Goal: Information Seeking & Learning: Compare options

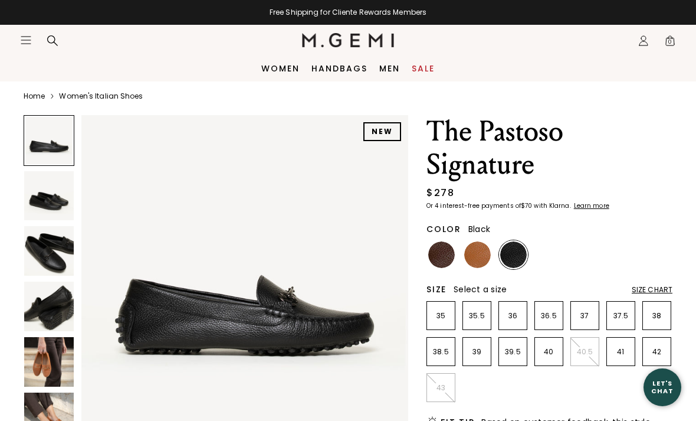
scroll to position [14, 0]
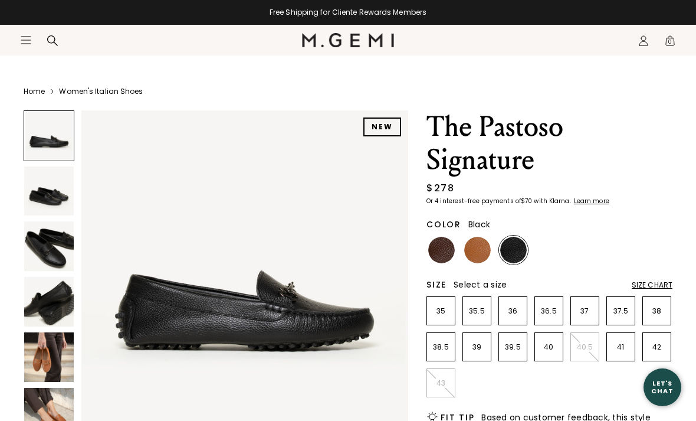
click at [53, 192] on img at bounding box center [49, 191] width 50 height 50
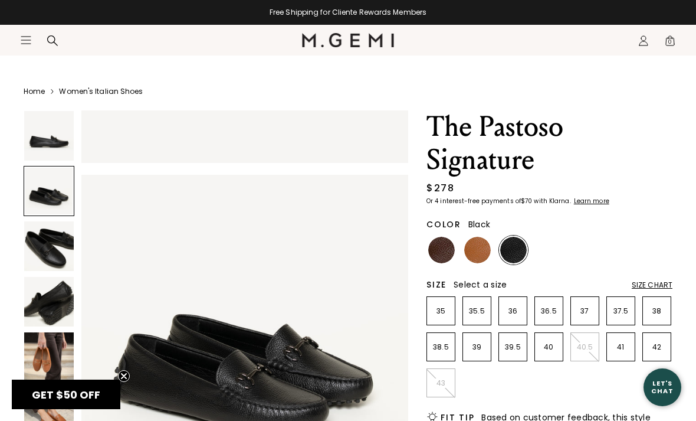
scroll to position [339, 0]
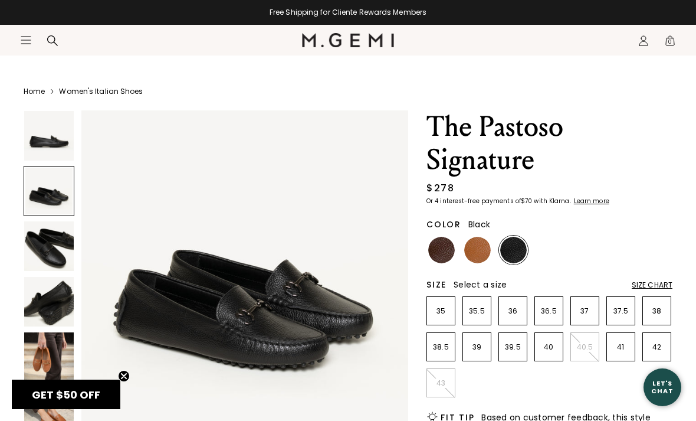
click at [45, 199] on div at bounding box center [49, 191] width 51 height 51
click at [41, 196] on div at bounding box center [49, 191] width 51 height 51
click at [48, 252] on img at bounding box center [49, 246] width 50 height 50
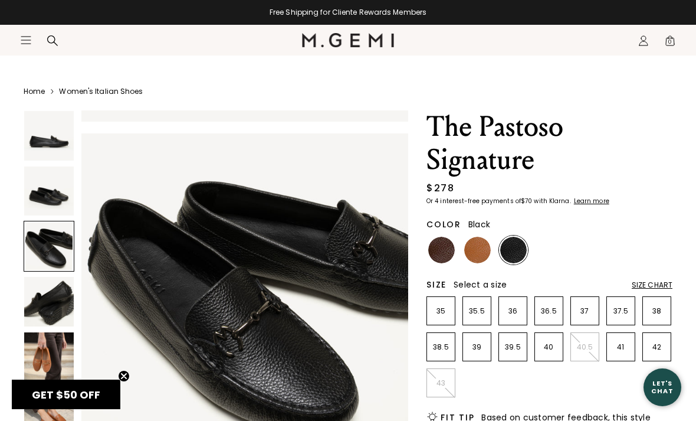
scroll to position [678, 0]
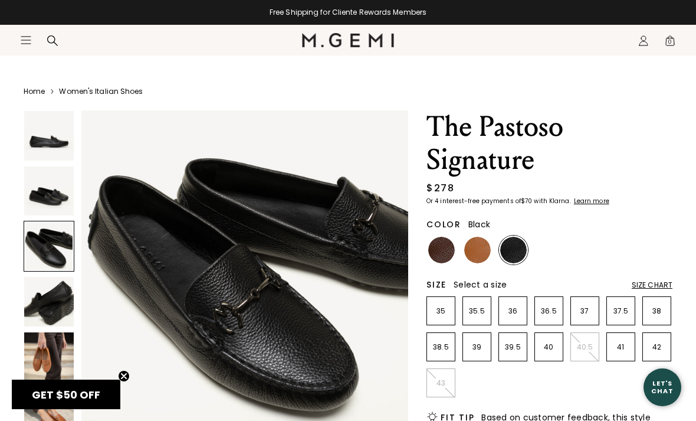
click at [476, 259] on img at bounding box center [477, 250] width 27 height 27
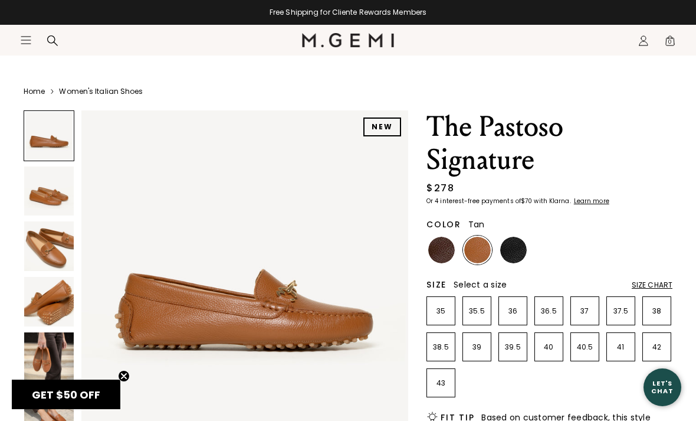
click at [517, 257] on img at bounding box center [513, 250] width 27 height 27
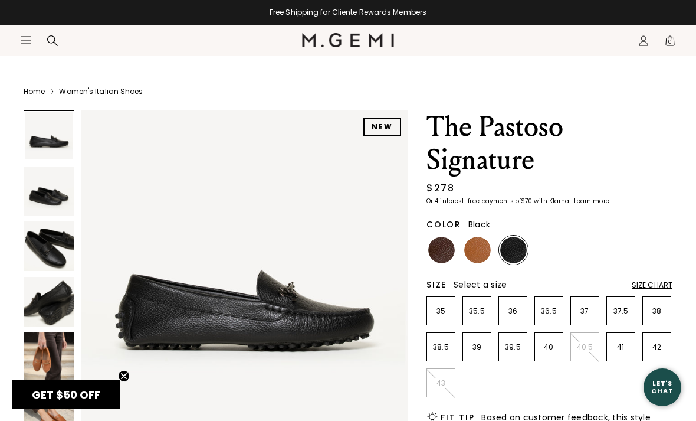
click at [444, 253] on img at bounding box center [441, 250] width 27 height 27
